Goal: Task Accomplishment & Management: Complete application form

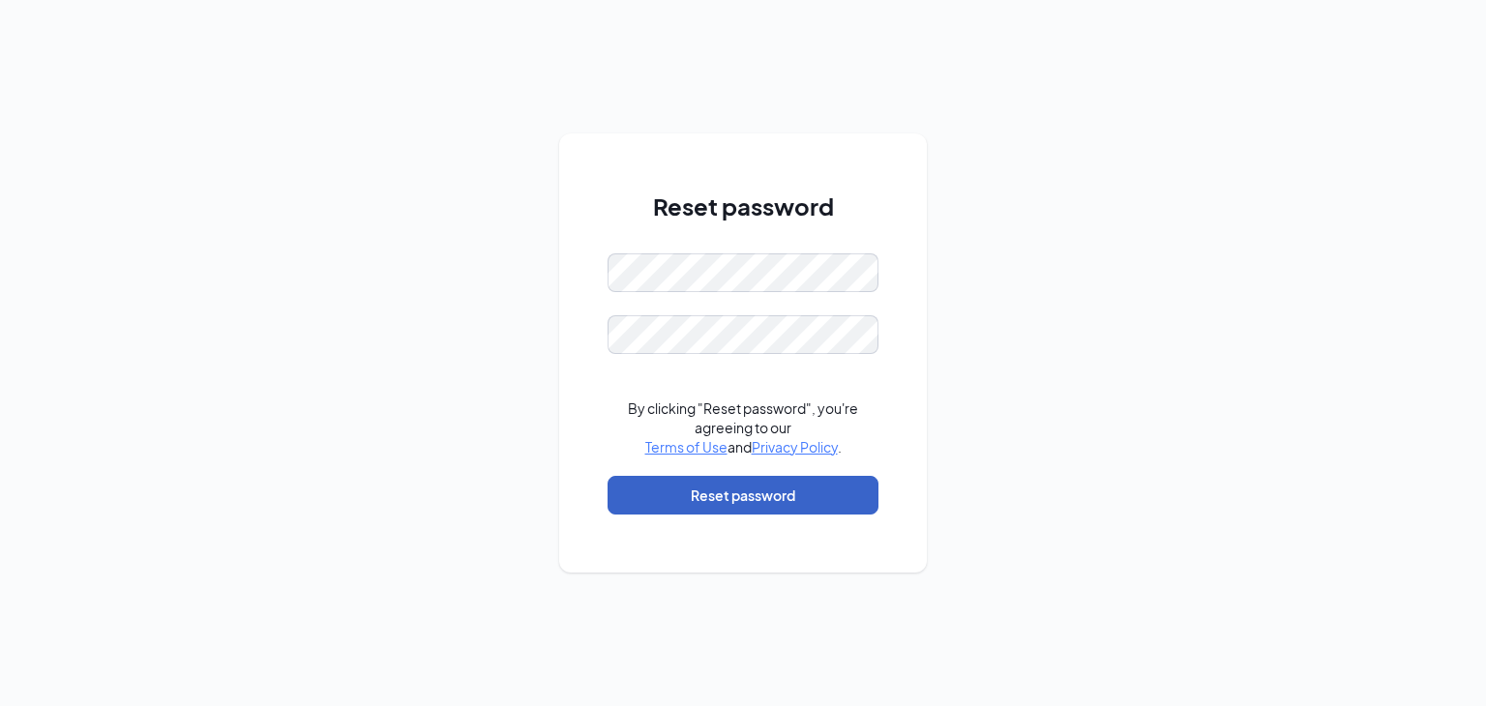
click at [747, 507] on button "Reset password" at bounding box center [742, 495] width 271 height 39
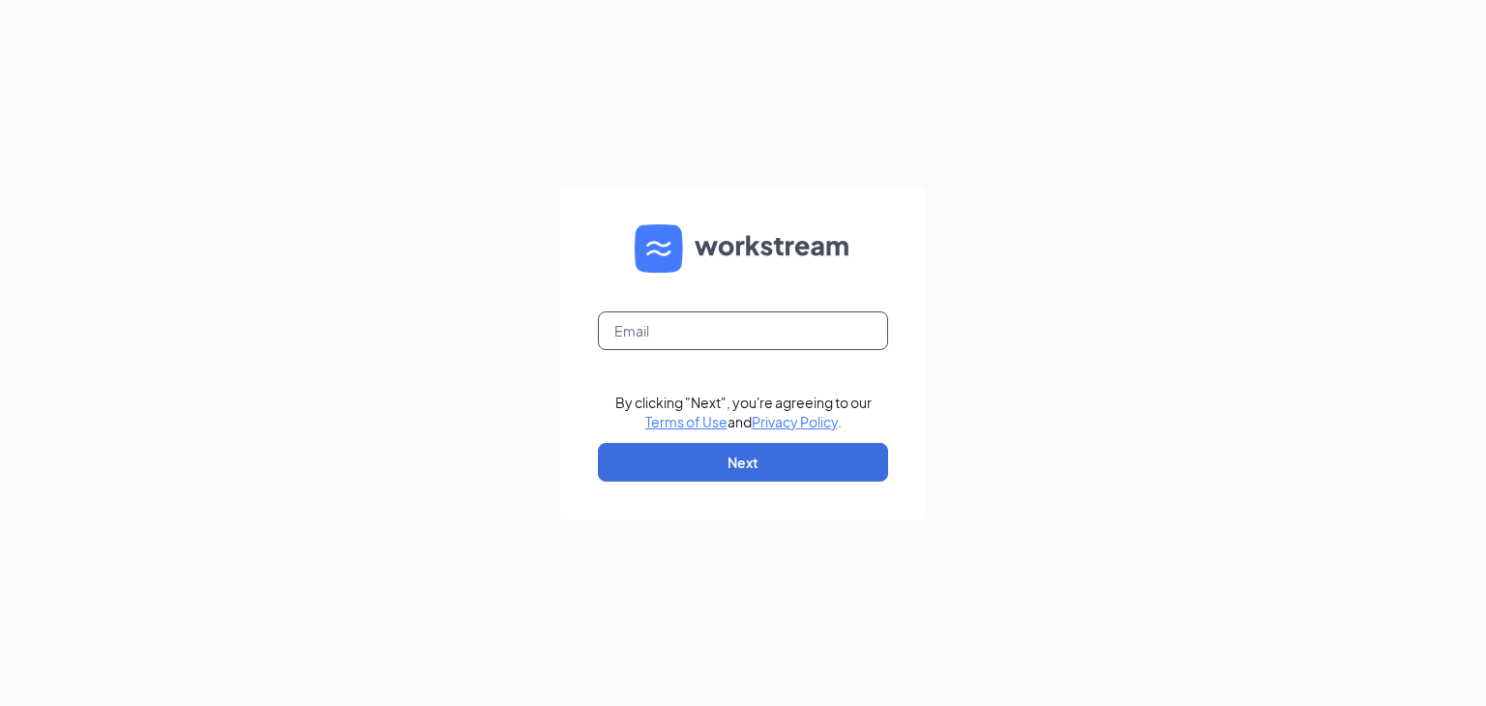
click at [687, 334] on input "text" at bounding box center [743, 330] width 290 height 39
type input "scott@theomgroup.net"
click at [701, 463] on button "Next" at bounding box center [743, 462] width 290 height 39
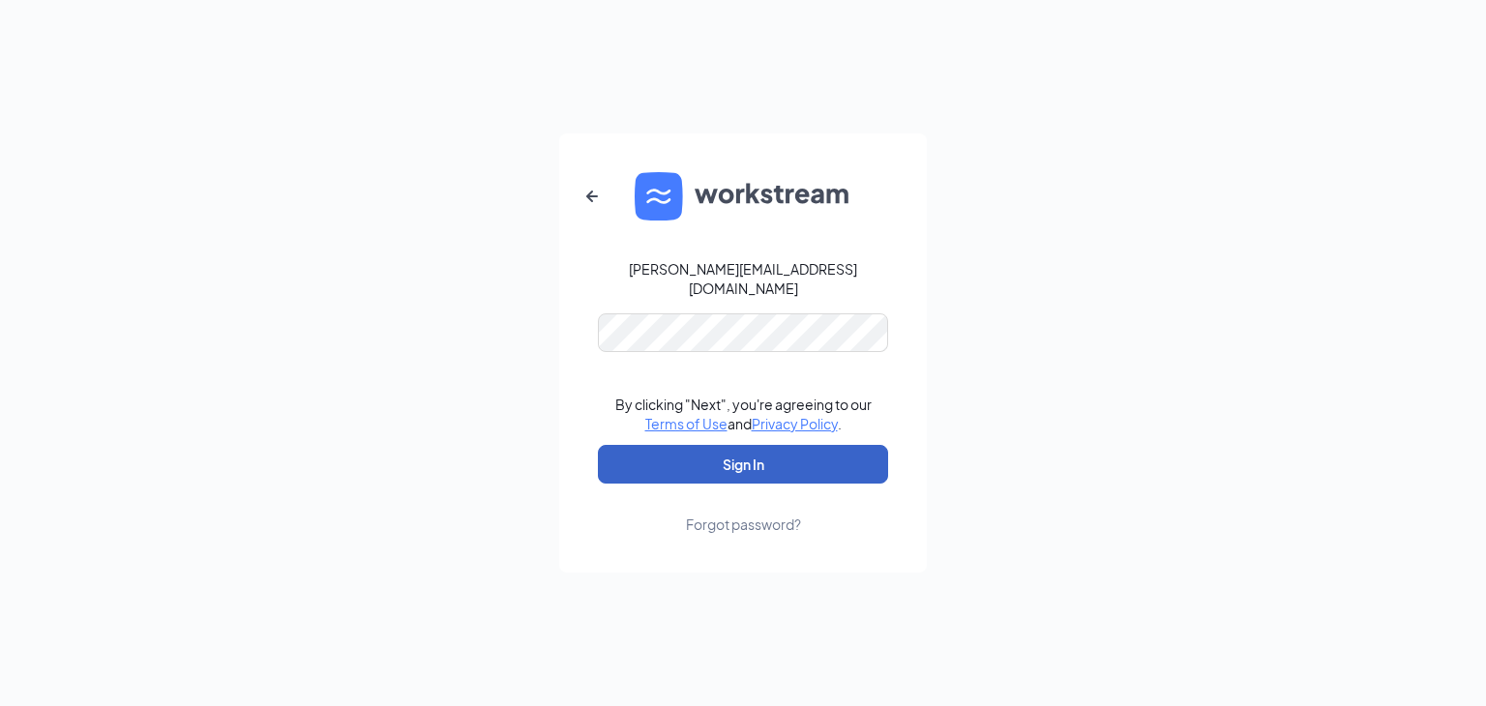
click at [726, 462] on button "Sign In" at bounding box center [743, 464] width 290 height 39
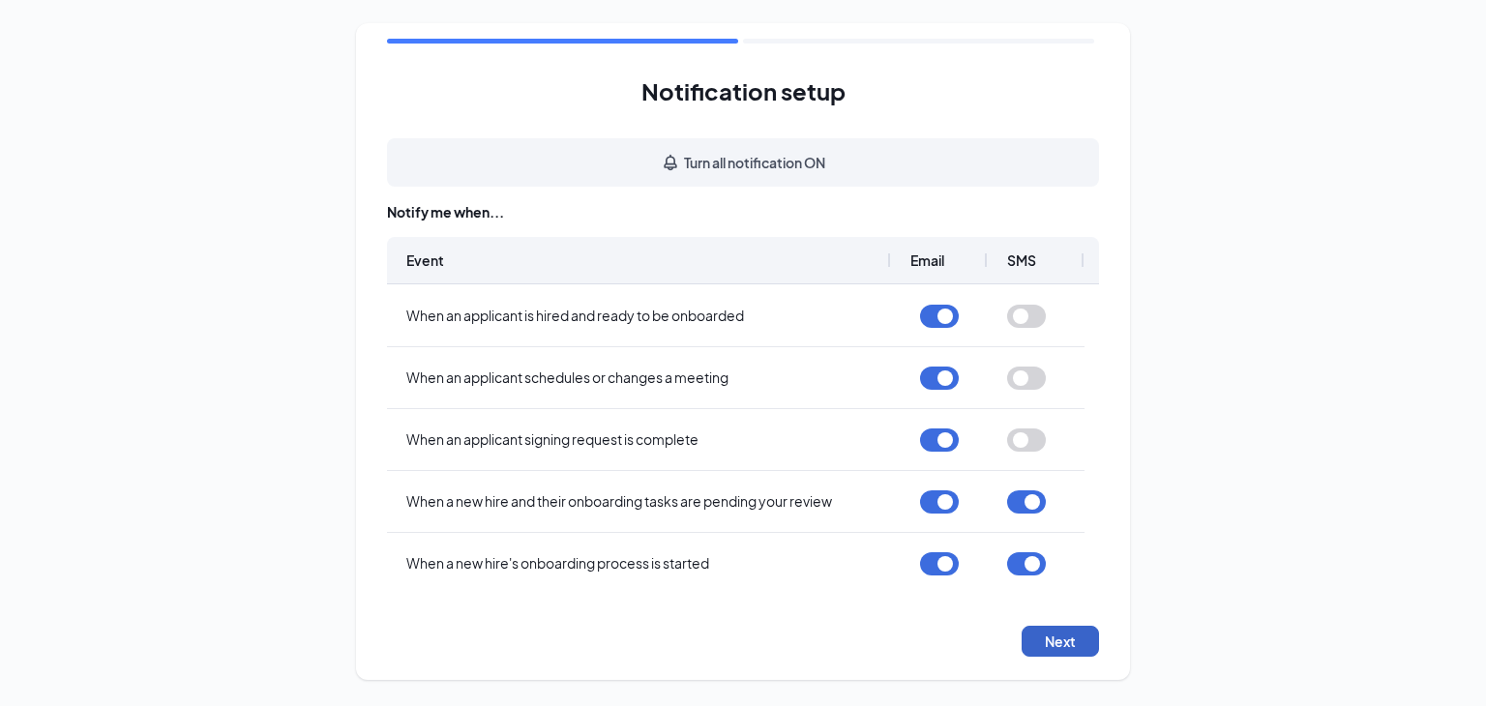
click at [1071, 647] on button "Next" at bounding box center [1059, 641] width 77 height 31
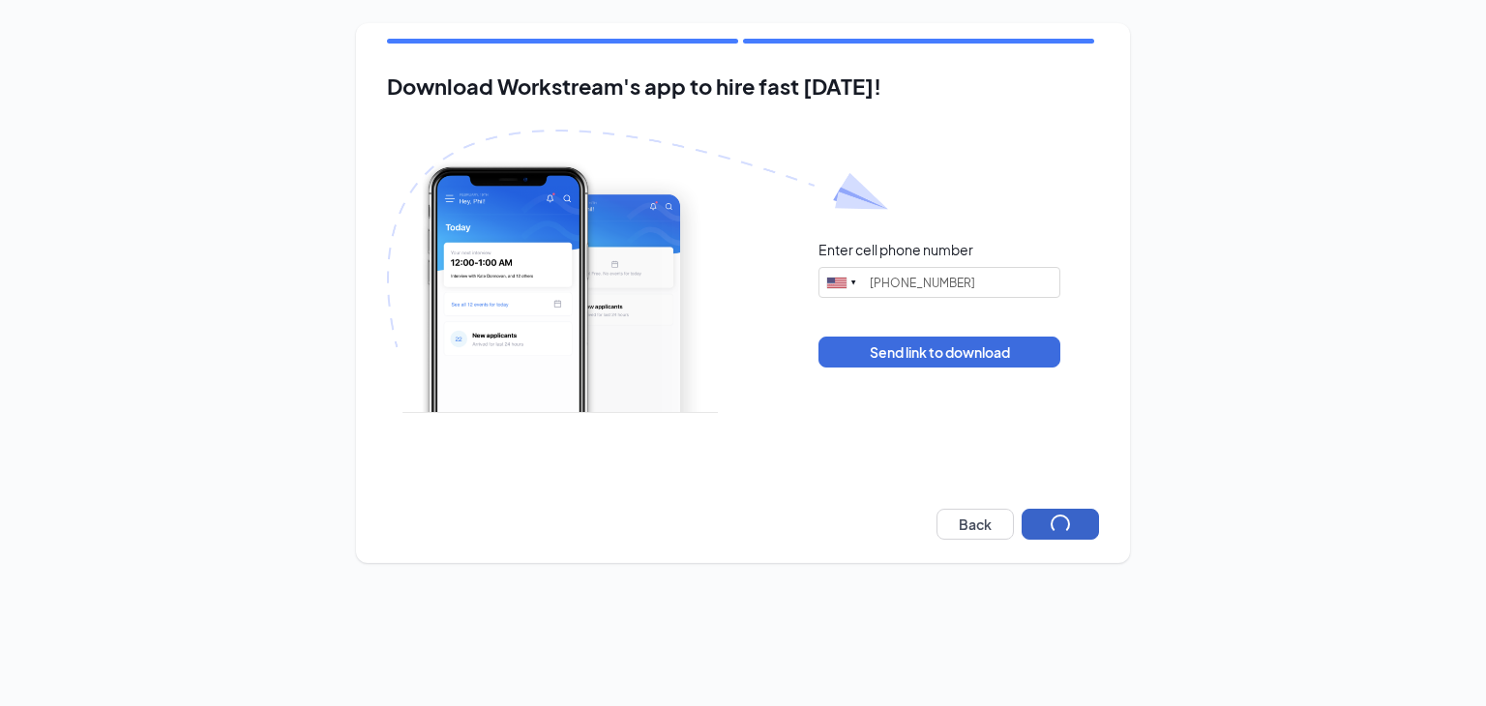
type input "[PHONE_NUMBER]"
click at [1056, 517] on button "Next" at bounding box center [1059, 524] width 77 height 31
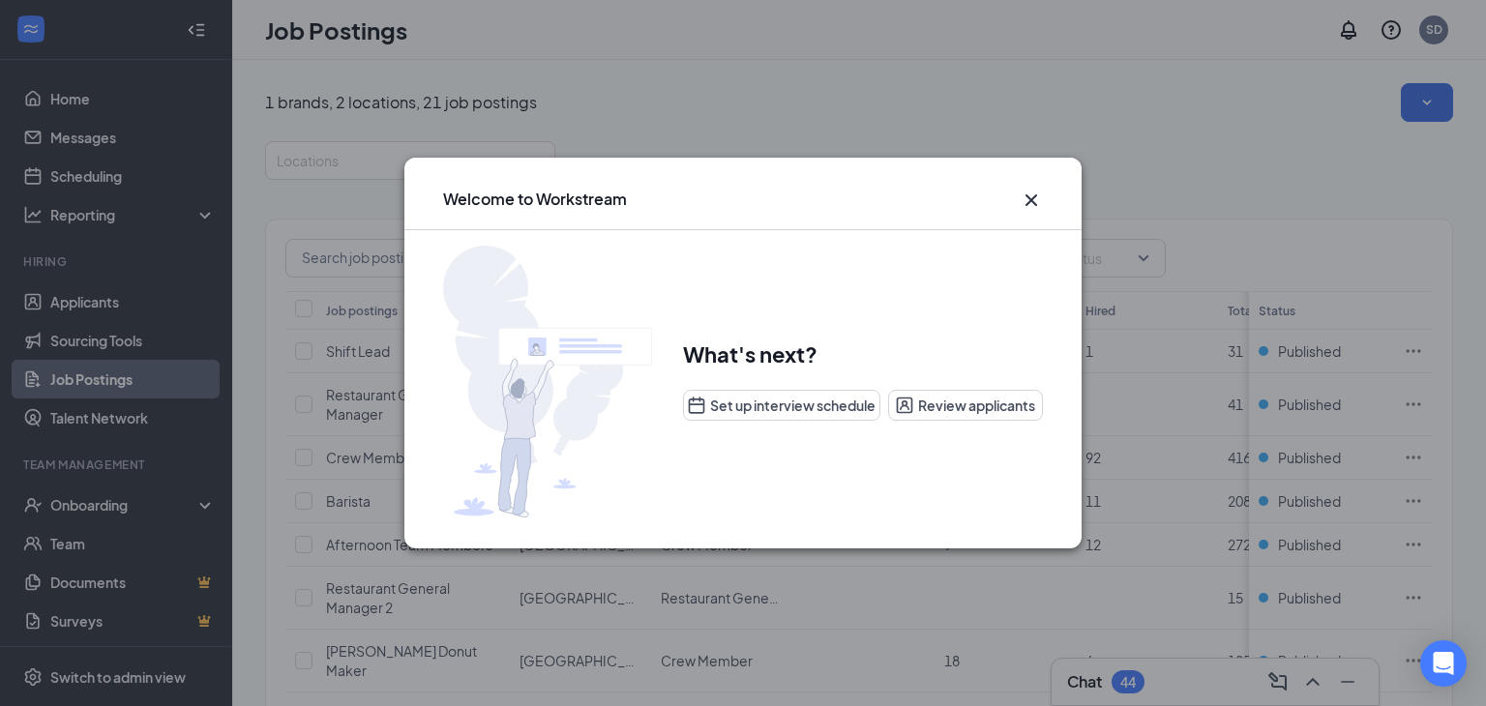
click at [1035, 200] on icon "Cross" at bounding box center [1030, 200] width 23 height 23
